Goal: Navigation & Orientation: Find specific page/section

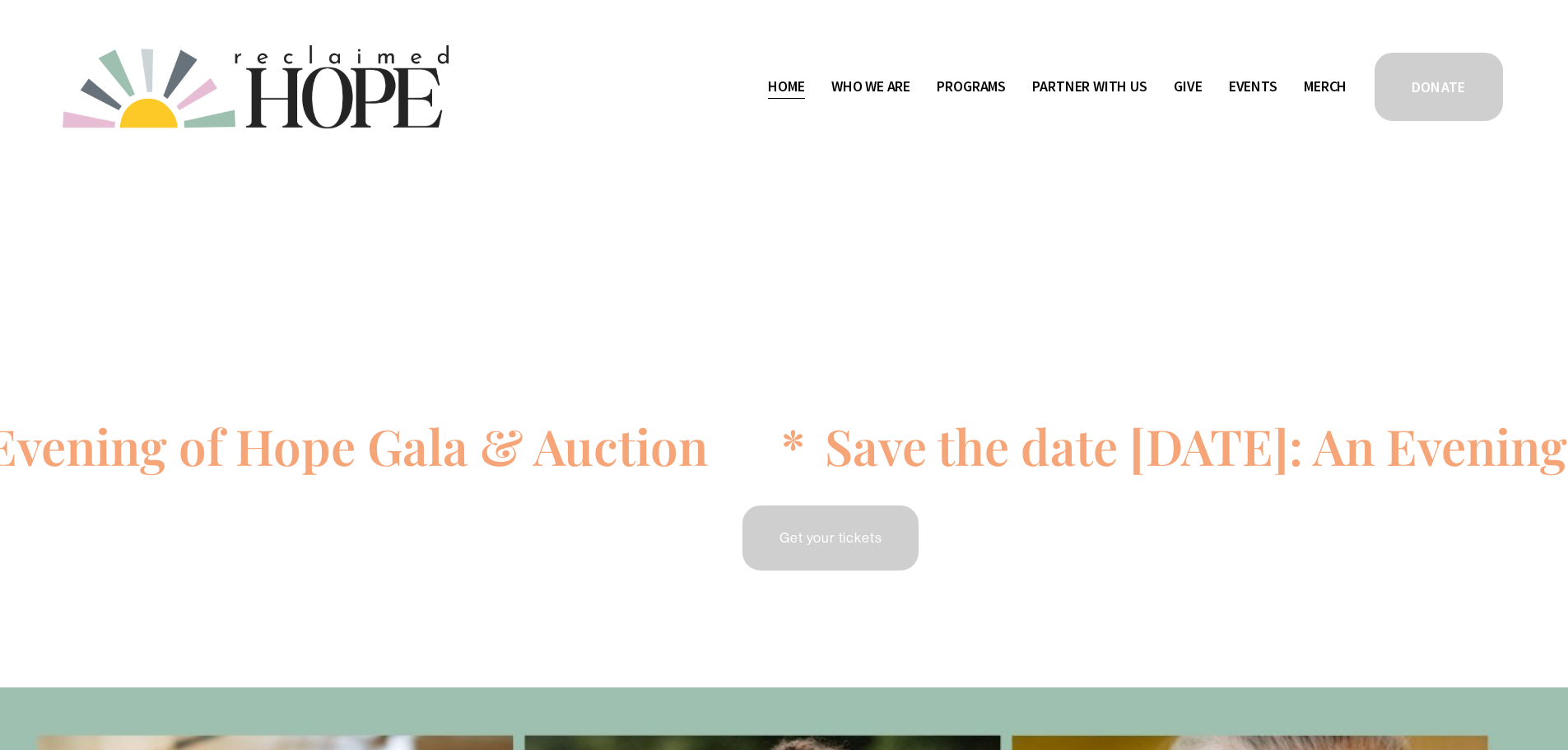
click at [0, 0] on span "Staff & Board" at bounding box center [0, 0] width 0 height 0
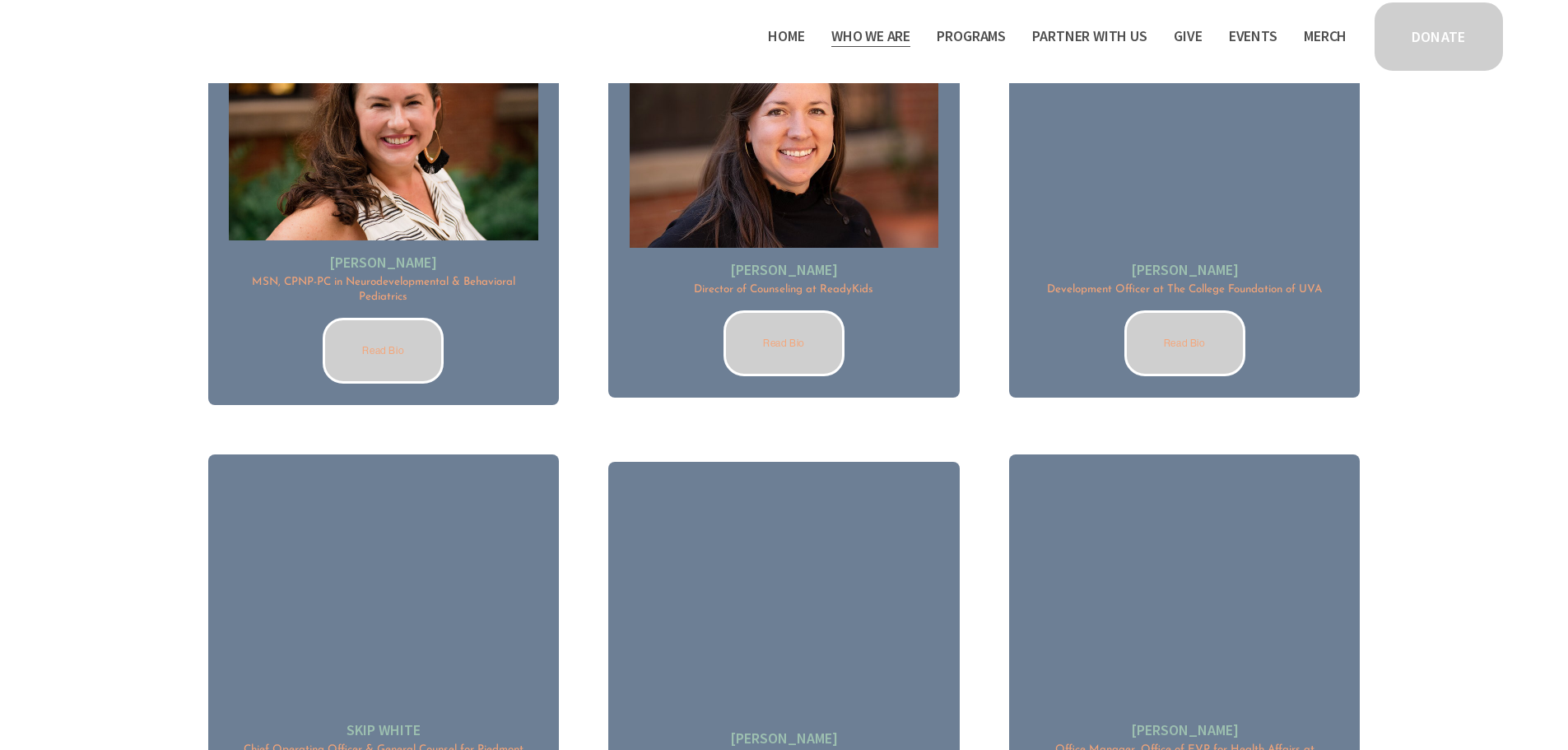
scroll to position [2140, 0]
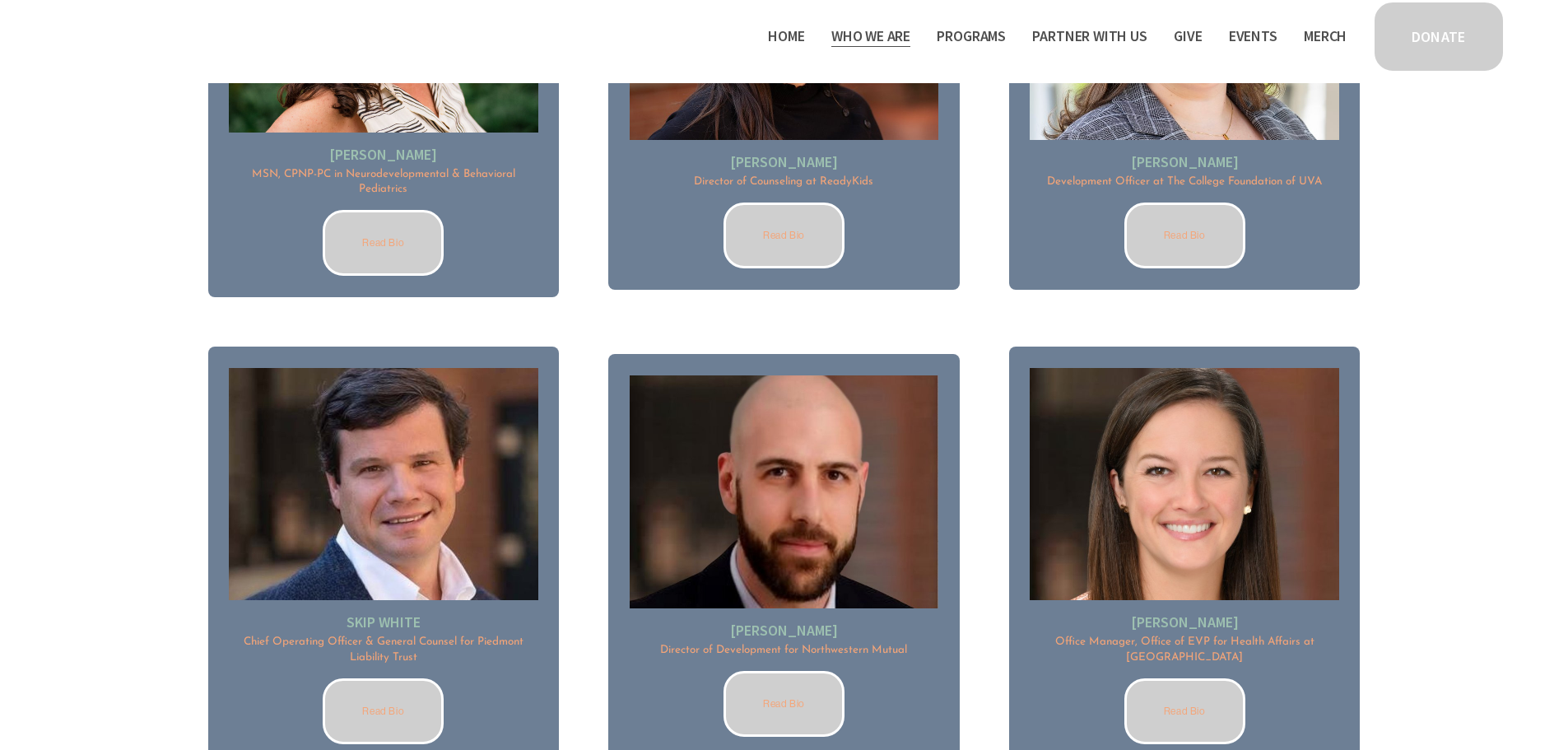
click at [394, 715] on link "Read Bio" at bounding box center [383, 711] width 121 height 66
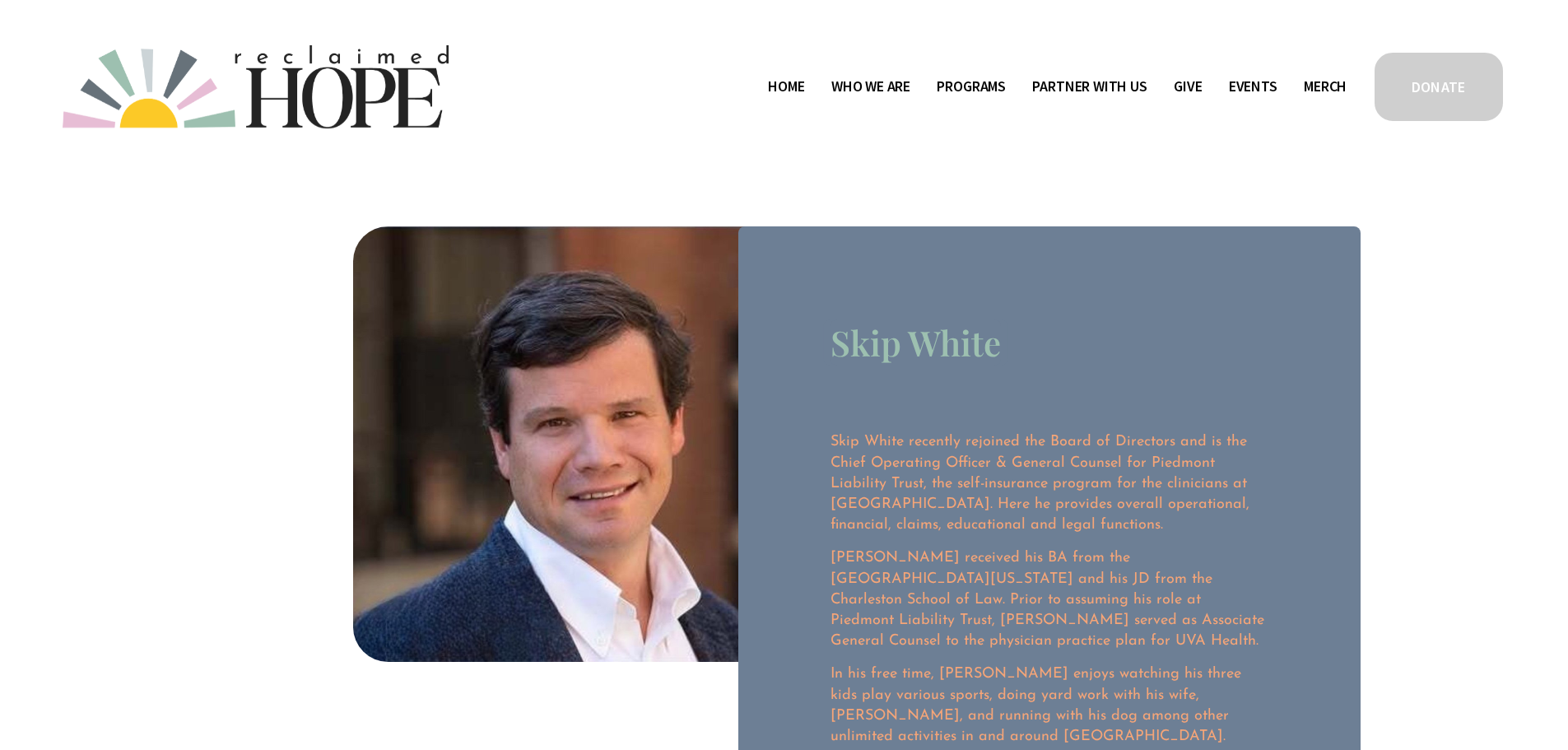
click at [0, 0] on span "Camp Hope" at bounding box center [0, 0] width 0 height 0
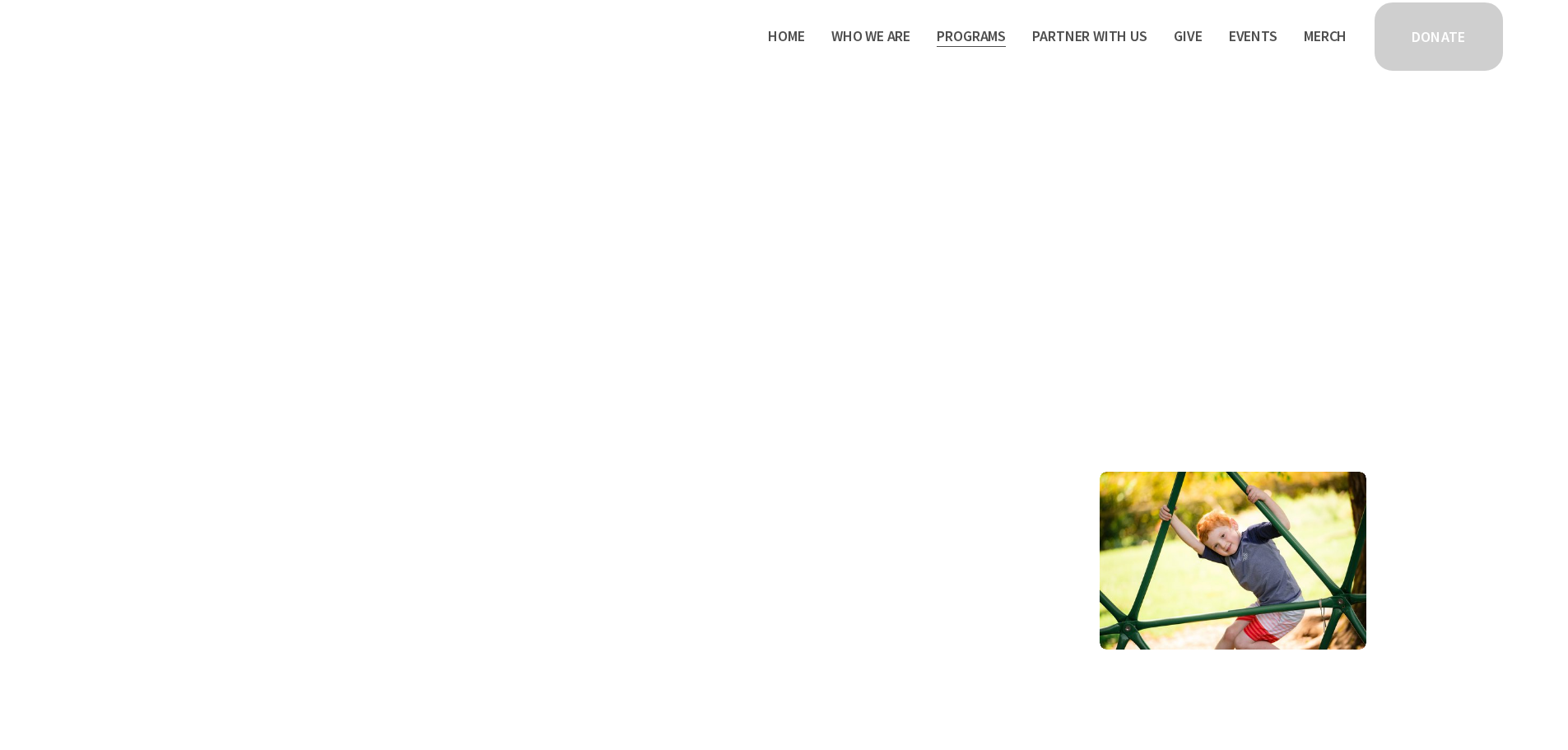
scroll to position [3870, 0]
